Goal: Task Accomplishment & Management: Manage account settings

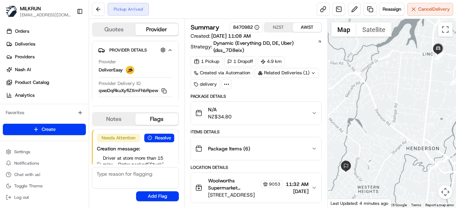
scroll to position [24, 0]
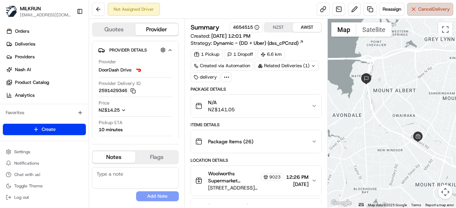
click at [428, 4] on button "Cancel Delivery" at bounding box center [430, 9] width 46 height 13
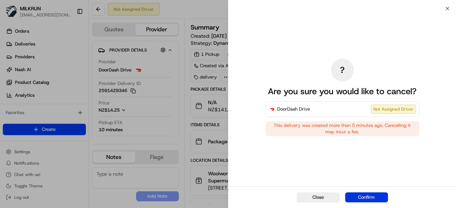
click at [371, 201] on button "Confirm" at bounding box center [366, 198] width 43 height 10
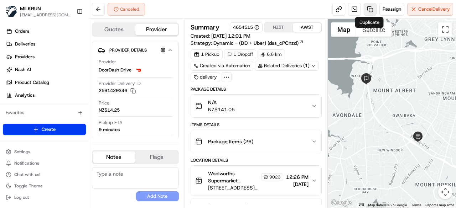
click at [366, 7] on link at bounding box center [370, 9] width 13 height 13
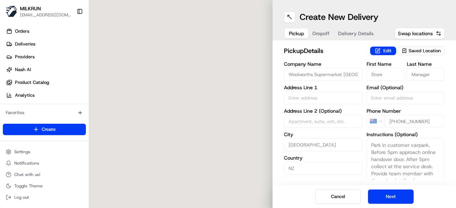
type input "112 Stoddard Rd"
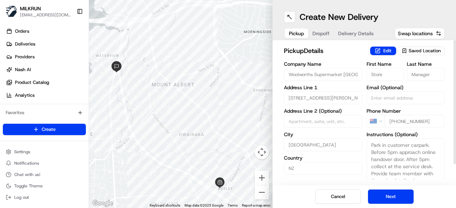
click at [322, 35] on span "Dropoff" at bounding box center [321, 33] width 17 height 7
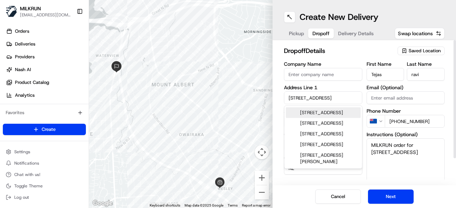
click at [318, 97] on input "1510 Great North Road" at bounding box center [323, 98] width 78 height 13
paste input "20 Boundary Road Blockhouse Bay Auckland 0600"
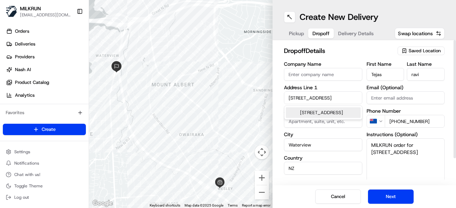
click at [330, 111] on div "20 Boundary Road, Blockhouse Bay, Auckland 0600, New Zealand" at bounding box center [323, 113] width 75 height 11
type input "20 Boundary Road, Blockhouse Bay, Auckland 0600, New Zealand"
type input "Auckland"
type input "New Zealand"
type input "0600"
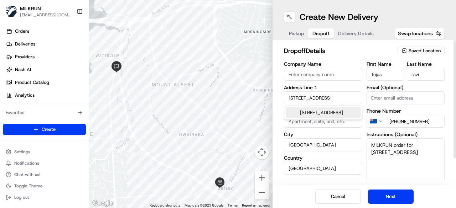
type input "20 Boundary Road"
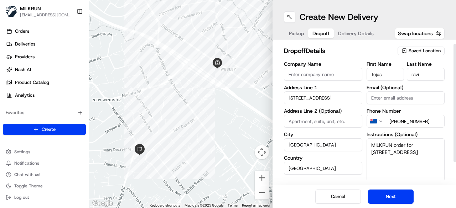
scroll to position [31, 0]
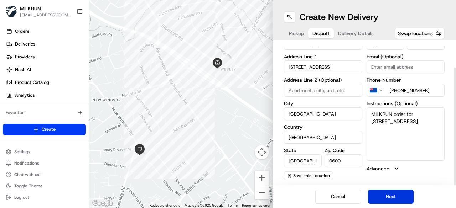
click at [388, 197] on button "Next" at bounding box center [391, 197] width 46 height 14
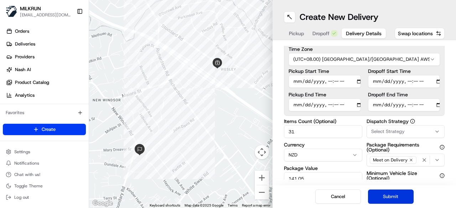
click at [388, 197] on button "Submit" at bounding box center [391, 197] width 46 height 14
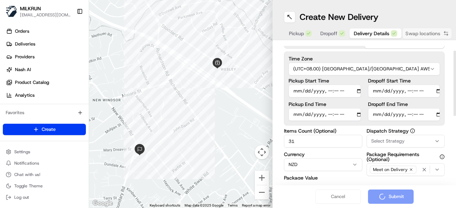
scroll to position [0, 0]
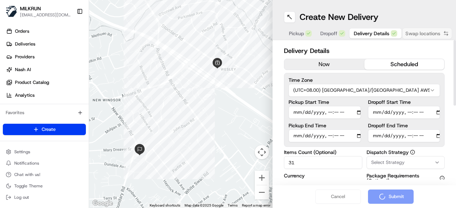
click at [335, 61] on button "now" at bounding box center [324, 64] width 80 height 11
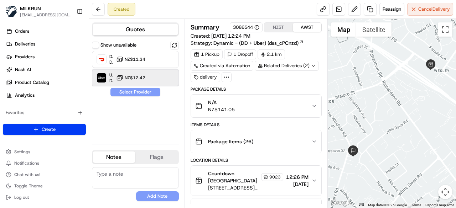
click at [121, 85] on div "Uber Dropoff ETA 36 minutes NZ$12.42" at bounding box center [135, 77] width 87 height 17
click at [133, 97] on div "Show unavailable DoorDash Drive Dropoff ETA 57 minutes NZ$11.34 Uber Dropoff ET…" at bounding box center [135, 90] width 87 height 98
click at [133, 93] on button "Assign Provider" at bounding box center [135, 92] width 51 height 9
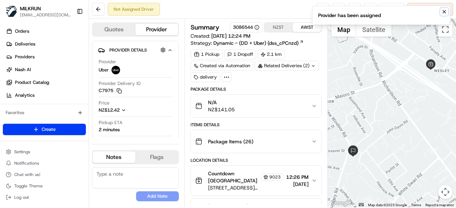
click at [442, 12] on icon "Notifications (F8)" at bounding box center [445, 12] width 6 height 6
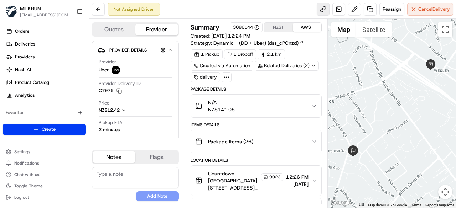
click at [326, 12] on link at bounding box center [323, 9] width 13 height 13
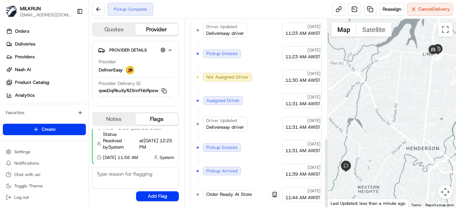
scroll to position [320, 0]
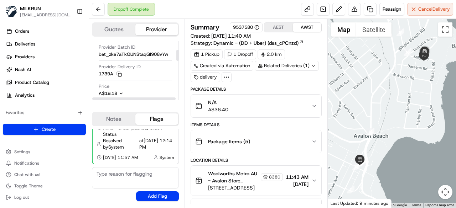
scroll to position [36, 0]
click at [354, 6] on button at bounding box center [354, 9] width 13 height 13
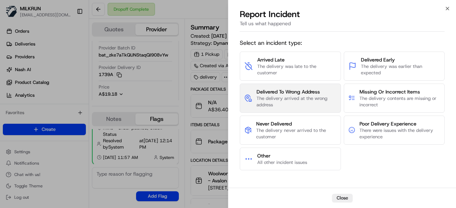
click at [314, 97] on span "The delivery arrived at the wrong address" at bounding box center [297, 102] width 80 height 13
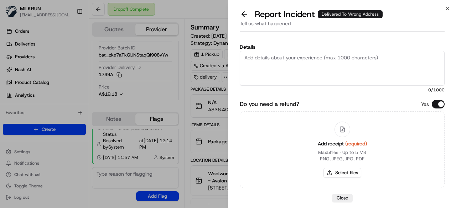
click at [315, 71] on textarea "Details" at bounding box center [342, 68] width 205 height 35
type textarea "Order was dropped off at the wrong location"
click at [346, 175] on button "Select files" at bounding box center [343, 173] width 38 height 10
type input "C:\fakepath\Screenshot 2025-08-16 124245.png"
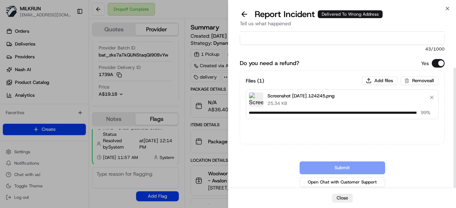
scroll to position [42, 0]
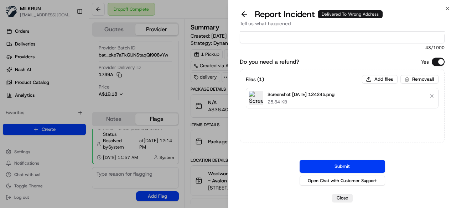
click at [348, 162] on button "Submit" at bounding box center [343, 166] width 86 height 13
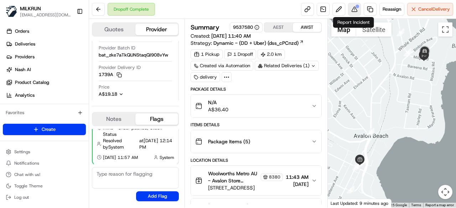
click at [351, 10] on button at bounding box center [354, 9] width 13 height 13
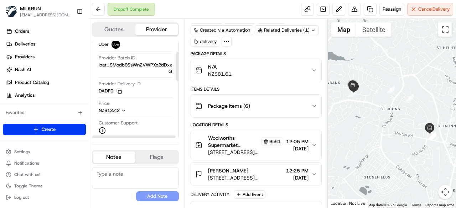
scroll to position [36, 0]
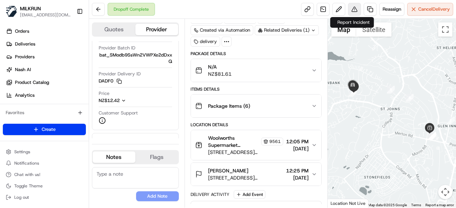
click at [351, 7] on button at bounding box center [354, 9] width 13 height 13
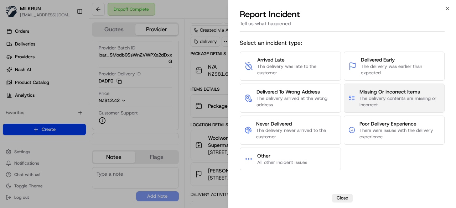
click at [380, 100] on span "The delivery contents are missing or incorrect" at bounding box center [400, 102] width 81 height 13
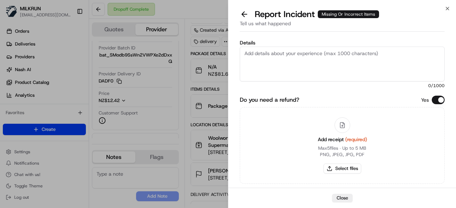
click at [279, 67] on textarea "Details" at bounding box center [342, 64] width 205 height 35
type textarea "Customer received someone else's order"
click at [358, 167] on button "Select files" at bounding box center [343, 169] width 38 height 10
type input "C:\fakepath\Screenshot 2025-08-16 125917.png"
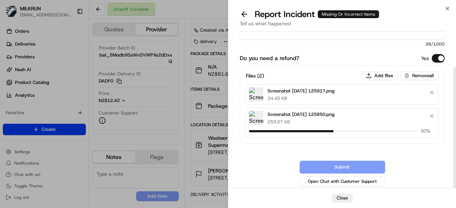
scroll to position [38, 0]
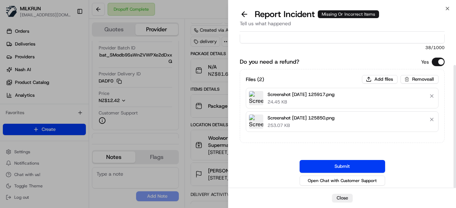
click at [334, 163] on button "Submit" at bounding box center [343, 166] width 86 height 13
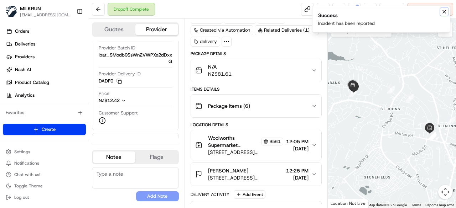
click at [445, 9] on icon "Notifications (F8)" at bounding box center [445, 12] width 6 height 6
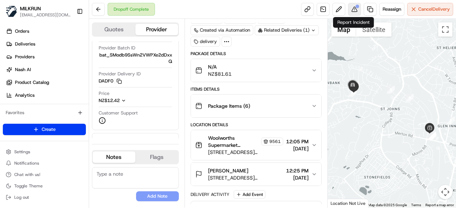
click at [356, 7] on div at bounding box center [358, 7] width 4 height 4
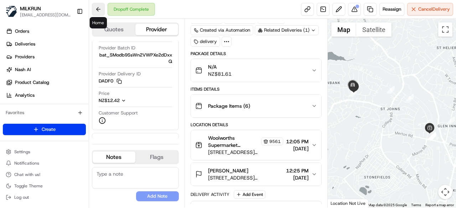
click at [99, 12] on button at bounding box center [98, 9] width 13 height 13
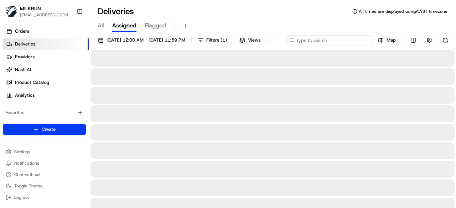
click at [320, 37] on div "[DATE] 12:00 AM - [DATE] 11:59 PM Filters ( 1 ) Views Map" at bounding box center [272, 41] width 367 height 13
paste input "5ca43d62-15f6-49c9-ac19-827aa764b76a"
type input "5ca43d62-15f6-49c9-ac19-827aa764b76a"
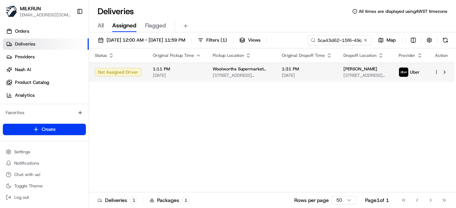
click at [233, 87] on div "Status Original Pickup Time Pickup Location Original Dropoff Time Dropoff Locat…" at bounding box center [272, 120] width 366 height 144
click at [231, 71] on span "Woolworths Supermarket NZ - St Johns" at bounding box center [242, 69] width 58 height 6
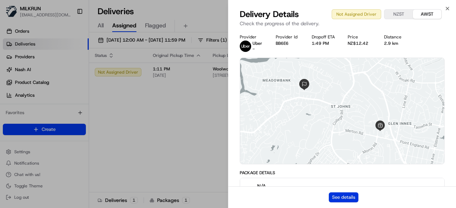
click at [352, 196] on button "See details" at bounding box center [344, 198] width 30 height 10
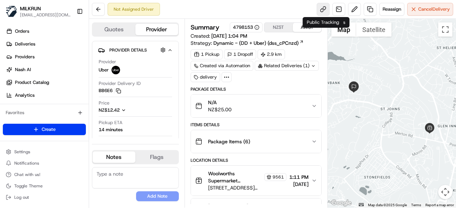
click at [324, 8] on link at bounding box center [323, 9] width 13 height 13
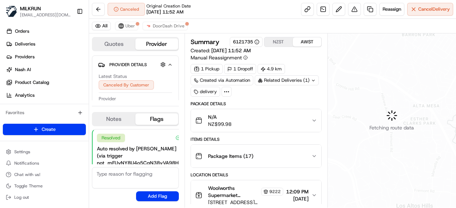
scroll to position [50, 0]
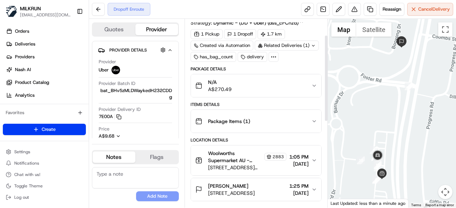
scroll to position [36, 0]
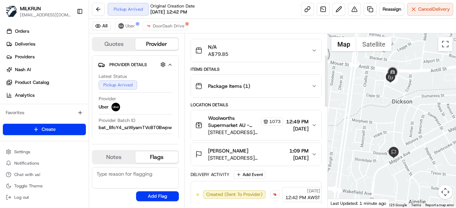
scroll to position [71, 0]
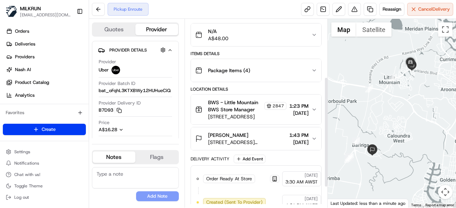
scroll to position [107, 0]
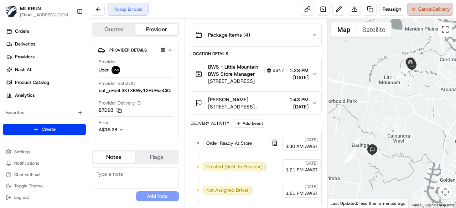
click at [433, 6] on span "Cancel Delivery" at bounding box center [434, 9] width 32 height 6
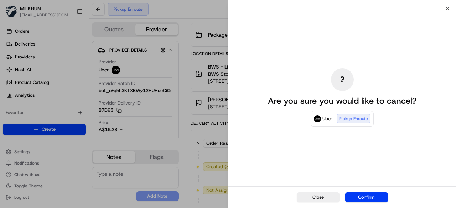
click at [377, 205] on div "Close Confirm" at bounding box center [342, 198] width 228 height 22
click at [375, 198] on button "Confirm" at bounding box center [366, 198] width 43 height 10
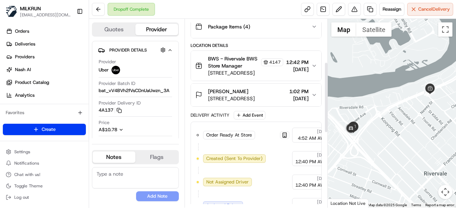
scroll to position [107, 0]
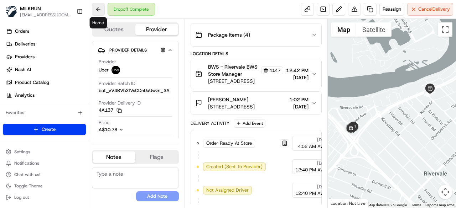
click at [96, 5] on button at bounding box center [98, 9] width 13 height 13
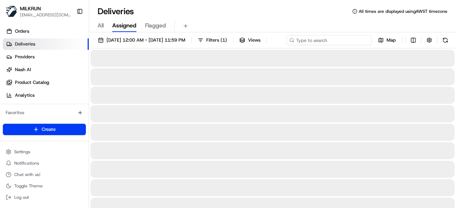
click at [345, 40] on div "[DATE] 12:00 AM - [DATE] 11:59 PM Filters ( 1 ) Views Map" at bounding box center [272, 41] width 367 height 13
paste input "c203c000-940a-4046-a6aa-9a9b0c0b7866"
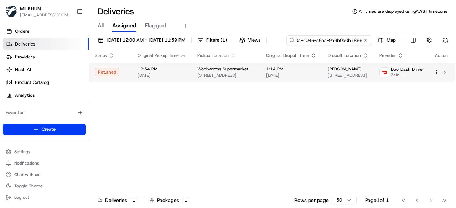
type input "c203c000-940a-4046-a6aa-9a9b0c0b7866"
click at [372, 77] on td "Caitlin mangano 3 Homelea Ct, Rivervale, WA 6103, AU" at bounding box center [348, 72] width 52 height 19
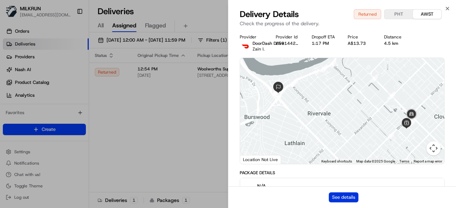
click at [346, 195] on button "See details" at bounding box center [344, 198] width 30 height 10
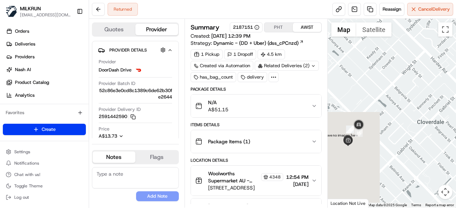
drag, startPoint x: 425, startPoint y: 130, endPoint x: 351, endPoint y: 148, distance: 76.2
click at [351, 148] on div at bounding box center [392, 113] width 129 height 189
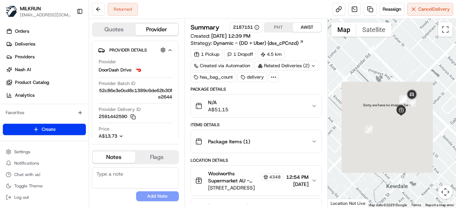
drag, startPoint x: 402, startPoint y: 145, endPoint x: 456, endPoint y: 114, distance: 61.8
click at [456, 114] on div at bounding box center [392, 113] width 129 height 189
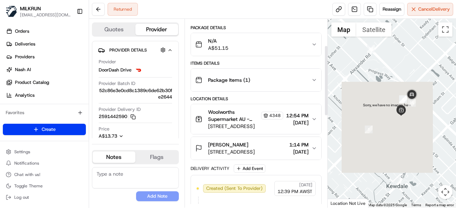
scroll to position [71, 0]
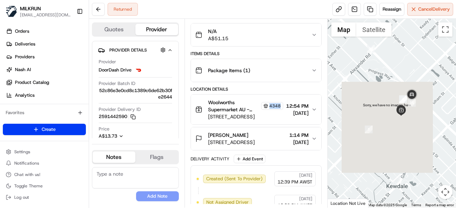
drag, startPoint x: 259, startPoint y: 106, endPoint x: 272, endPoint y: 107, distance: 13.6
click at [272, 107] on div "4348" at bounding box center [272, 106] width 22 height 8
copy span "4348"
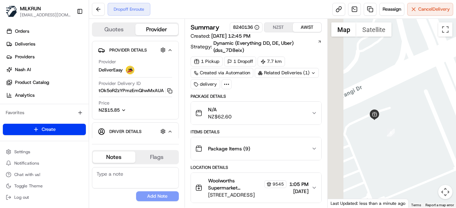
drag, startPoint x: 352, startPoint y: 114, endPoint x: 391, endPoint y: 111, distance: 38.9
click at [391, 111] on div at bounding box center [392, 113] width 129 height 189
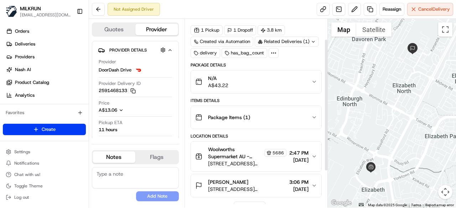
scroll to position [36, 0]
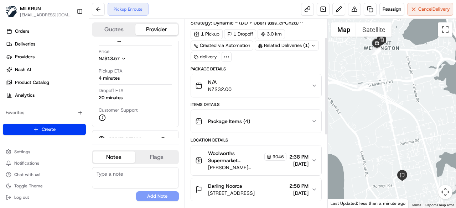
scroll to position [36, 0]
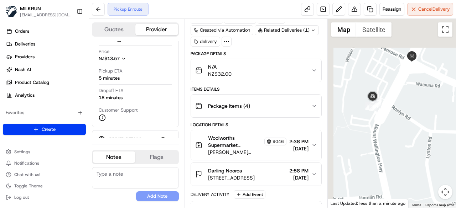
drag, startPoint x: 425, startPoint y: 112, endPoint x: 432, endPoint y: 123, distance: 13.9
click at [432, 123] on div at bounding box center [392, 113] width 129 height 189
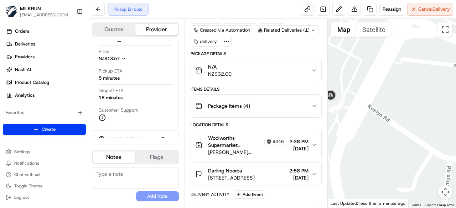
drag, startPoint x: 390, startPoint y: 108, endPoint x: 401, endPoint y: 117, distance: 15.0
click at [401, 117] on div at bounding box center [392, 113] width 129 height 189
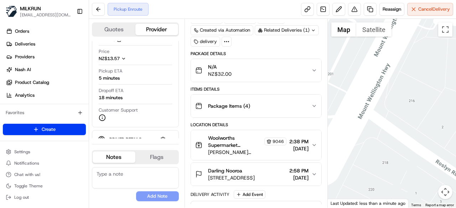
drag, startPoint x: 376, startPoint y: 112, endPoint x: 413, endPoint y: 126, distance: 39.8
click at [413, 126] on div at bounding box center [392, 113] width 129 height 189
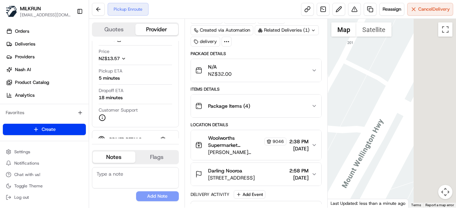
drag, startPoint x: 413, startPoint y: 138, endPoint x: 368, endPoint y: 127, distance: 47.1
click at [368, 127] on div at bounding box center [392, 113] width 129 height 189
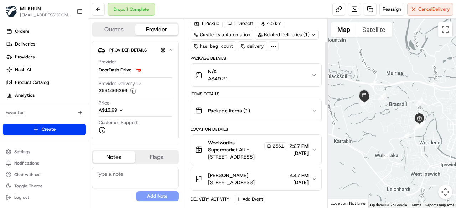
scroll to position [71, 0]
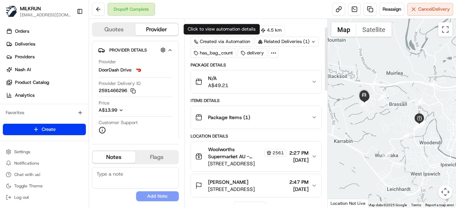
scroll to position [36, 0]
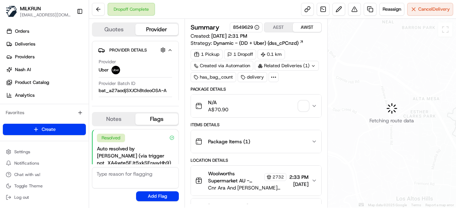
scroll to position [57, 0]
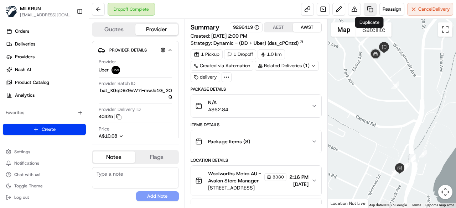
click at [369, 8] on link at bounding box center [370, 9] width 13 height 13
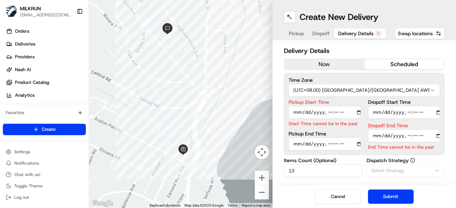
click at [352, 31] on span "Delivery Details" at bounding box center [356, 33] width 36 height 7
click at [336, 62] on button "now" at bounding box center [324, 64] width 80 height 11
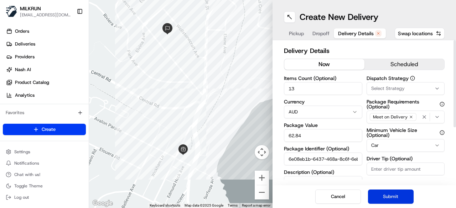
click at [390, 194] on button "Submit" at bounding box center [391, 197] width 46 height 14
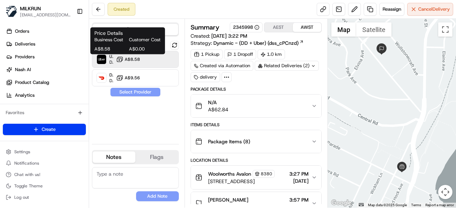
click at [138, 59] on span "A$8.58" at bounding box center [132, 60] width 15 height 6
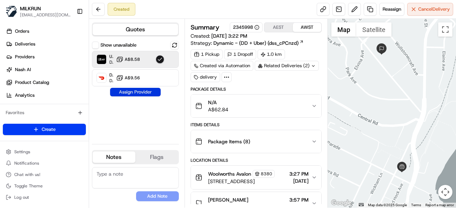
click at [145, 89] on button "Assign Provider" at bounding box center [135, 92] width 51 height 9
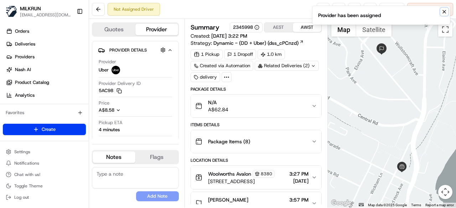
click at [442, 12] on icon "Notifications (F8)" at bounding box center [445, 12] width 6 height 6
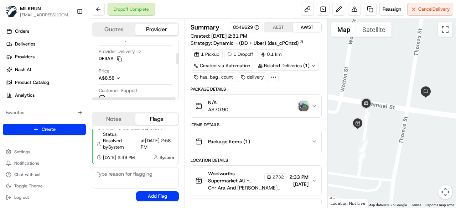
scroll to position [36, 0]
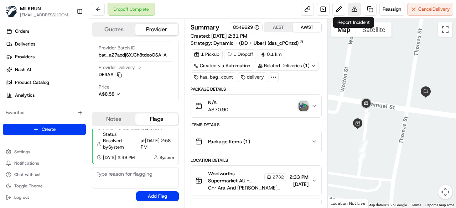
click at [354, 8] on button at bounding box center [354, 9] width 13 height 13
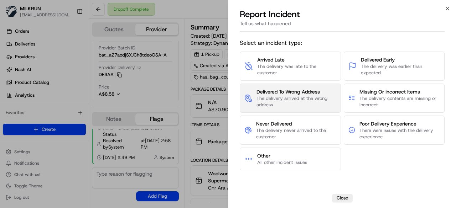
click at [313, 103] on span "The delivery arrived at the wrong address" at bounding box center [297, 102] width 80 height 13
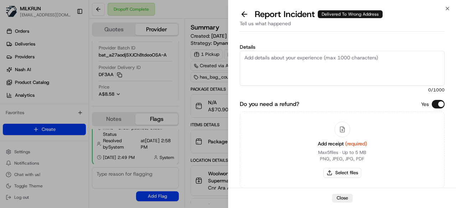
click at [299, 79] on textarea "Details" at bounding box center [342, 68] width 205 height 35
type textarea "Order was dropped off at the wrong address"
click at [350, 172] on button "Select files" at bounding box center [343, 173] width 38 height 10
type input "C:\fakepath\Screenshot 2025-08-16 153151.png"
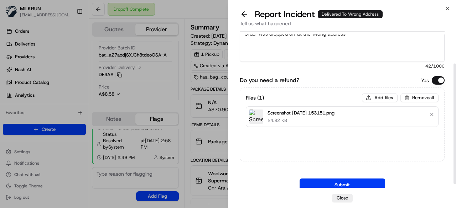
scroll to position [42, 0]
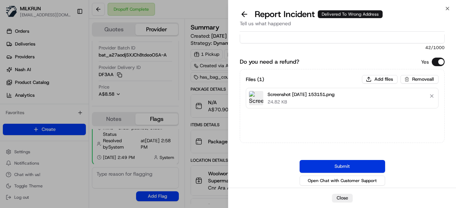
click at [362, 166] on button "Submit" at bounding box center [343, 166] width 86 height 13
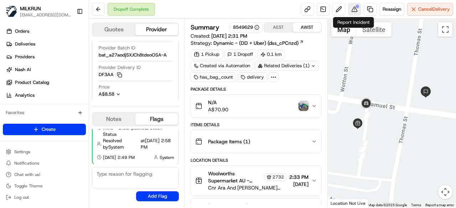
click at [355, 5] on button at bounding box center [354, 9] width 13 height 13
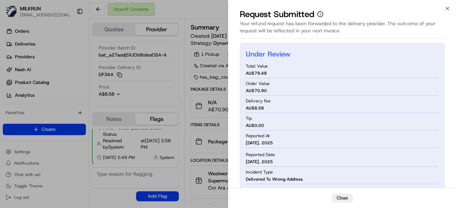
drag, startPoint x: 113, startPoint y: 19, endPoint x: 94, endPoint y: 10, distance: 21.5
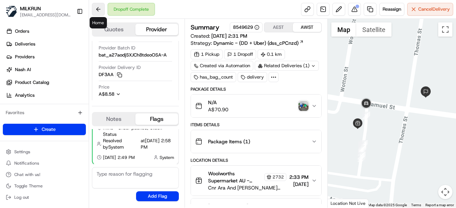
click at [94, 7] on button at bounding box center [98, 9] width 13 height 13
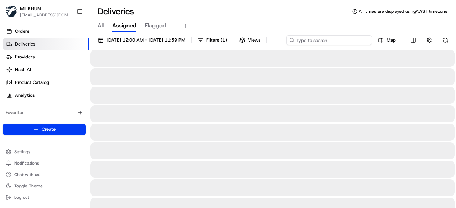
click at [334, 37] on div "16/08/2025 12:00 AM - 16/08/2025 11:59 PM Filters ( 1 ) Views Map" at bounding box center [272, 41] width 367 height 13
paste input "5c577363-199e-4676-aaa4-a101eb2a234a"
type input "5c577363-199e-4676-aaa4-a101eb2a234a"
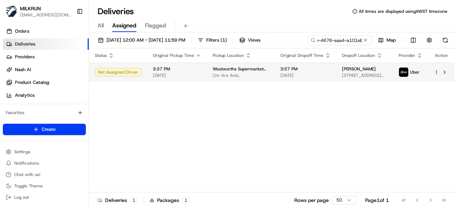
click at [311, 79] on td "3:57 PM 16/08/2025" at bounding box center [306, 72] width 62 height 19
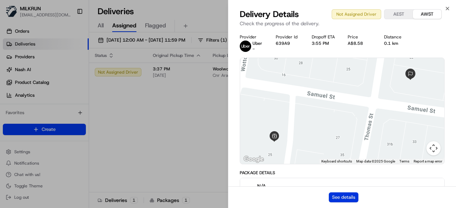
click at [346, 194] on button "See details" at bounding box center [344, 198] width 30 height 10
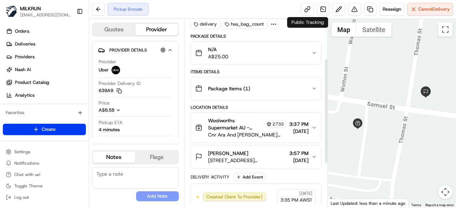
scroll to position [71, 0]
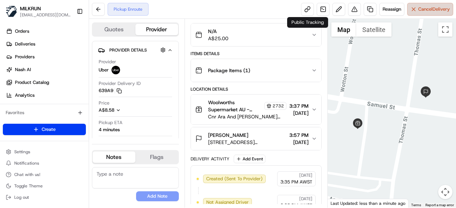
click span "Cancel Delivery"
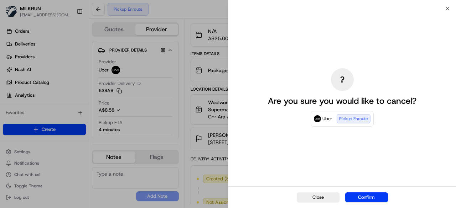
click button "Confirm"
